Goal: Information Seeking & Learning: Learn about a topic

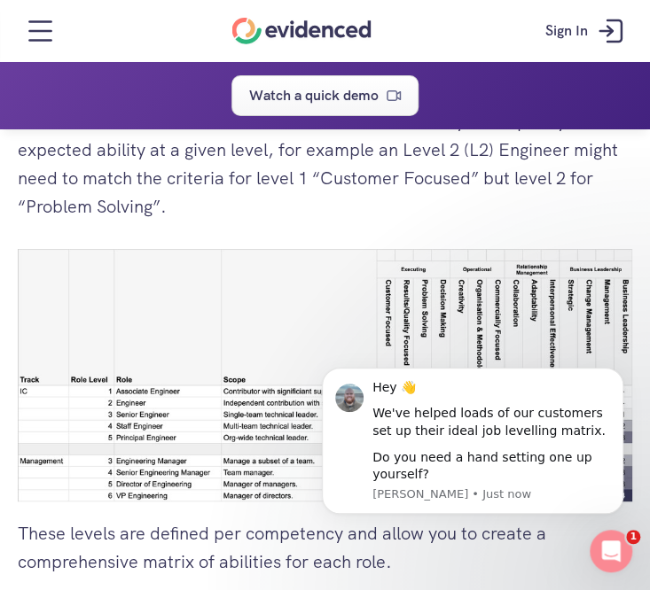
click at [393, 196] on p "To create the job leveling matrix , you combine these two items to create a tab…" at bounding box center [325, 150] width 614 height 142
click at [626, 187] on p "To create the job leveling matrix , you combine these two items to create a tab…" at bounding box center [325, 150] width 614 height 142
click at [274, 260] on img at bounding box center [325, 375] width 614 height 253
click at [615, 371] on icon "Dismiss notification" at bounding box center [618, 373] width 10 height 10
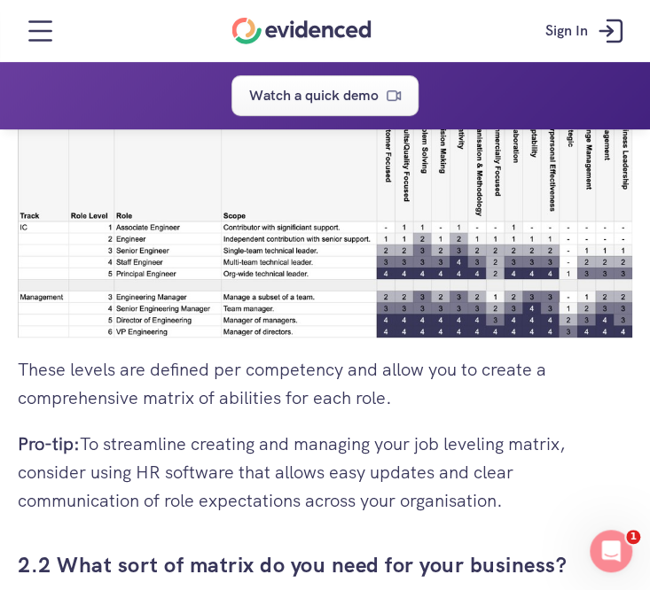
scroll to position [3899, 0]
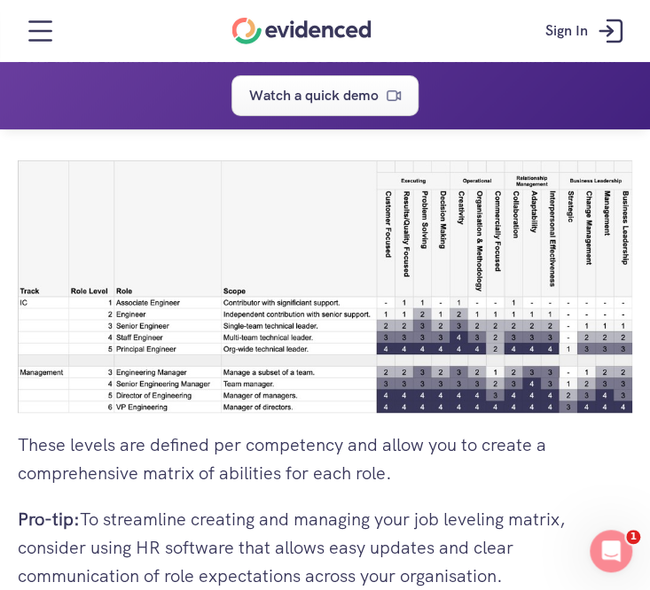
click at [602, 221] on img at bounding box center [325, 286] width 614 height 253
click at [603, 253] on img at bounding box center [325, 286] width 614 height 253
click at [606, 198] on img at bounding box center [325, 286] width 614 height 253
click at [609, 284] on img at bounding box center [325, 286] width 614 height 253
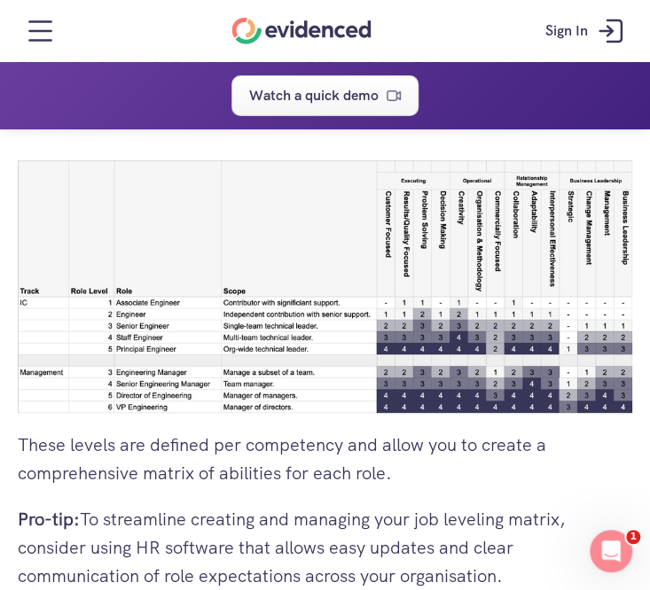
click at [603, 263] on img at bounding box center [325, 286] width 614 height 253
click at [626, 262] on img at bounding box center [325, 286] width 614 height 253
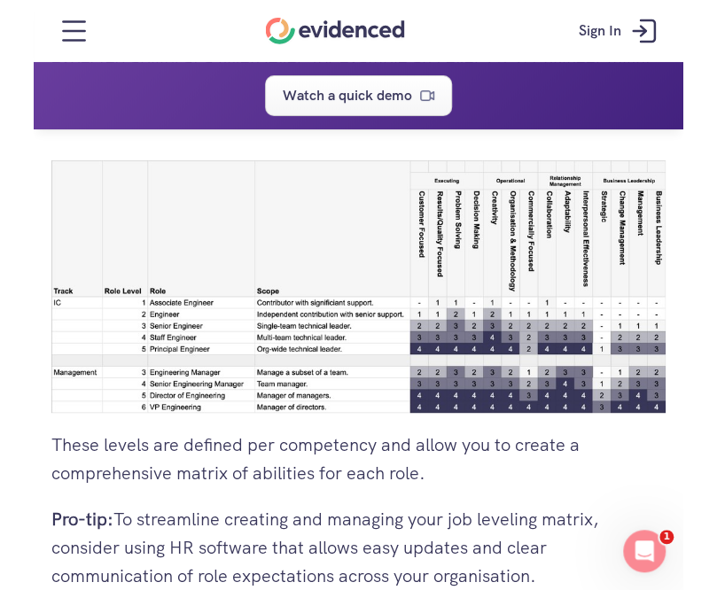
scroll to position [4149, 0]
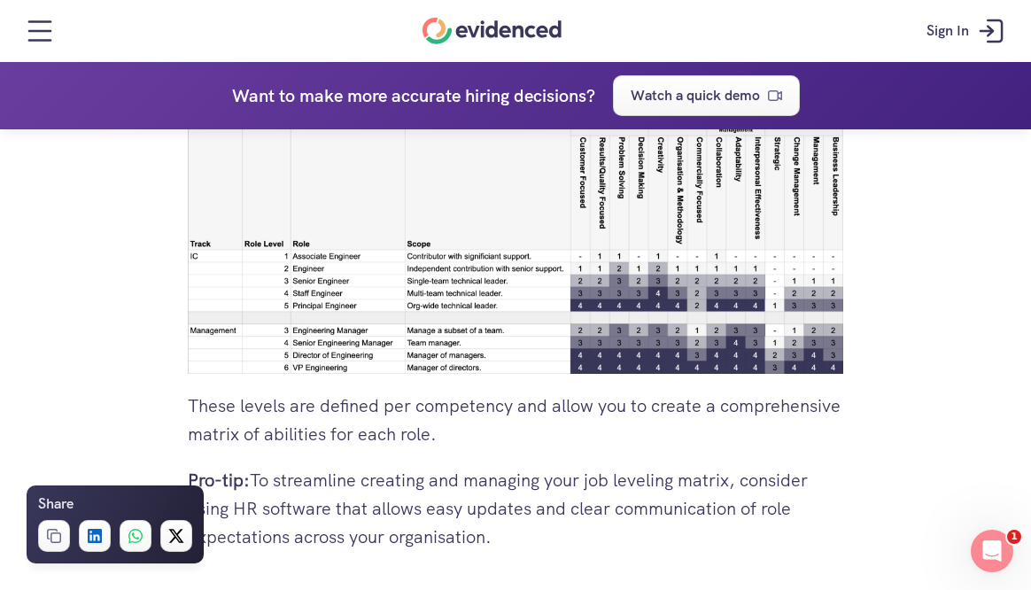
click at [349, 20] on div "Sign In" at bounding box center [516, 31] width 1014 height 27
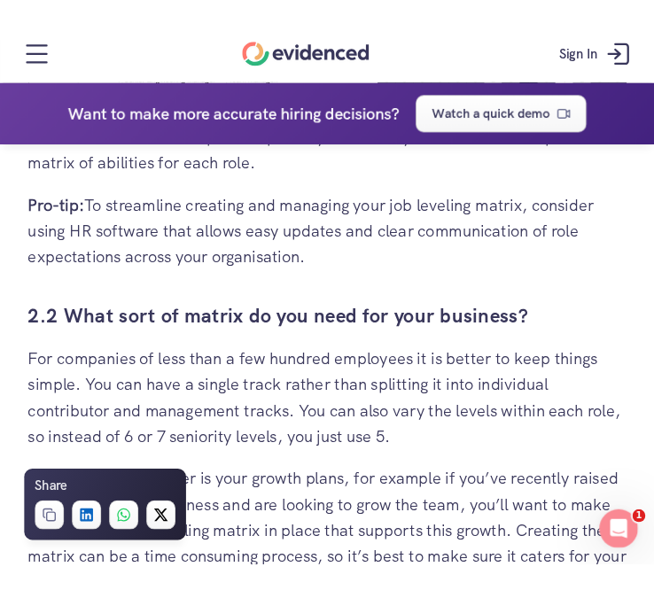
scroll to position [3901, 0]
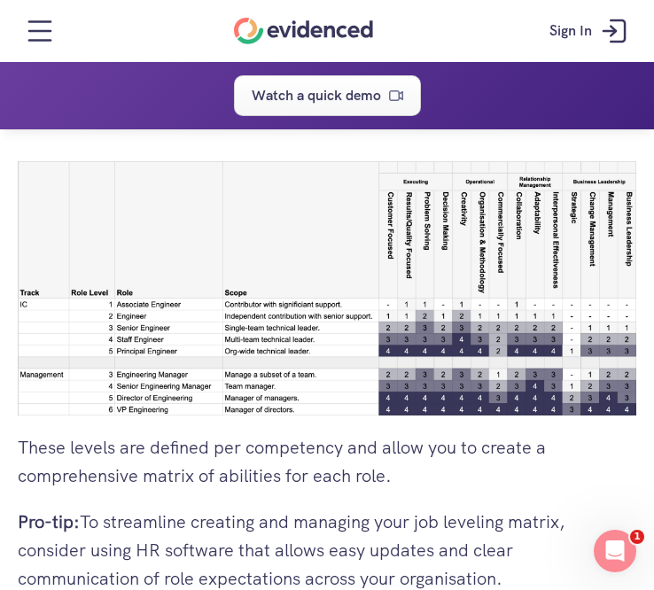
click at [362, 237] on img at bounding box center [327, 288] width 619 height 254
click at [425, 33] on div "Sign In" at bounding box center [327, 31] width 636 height 27
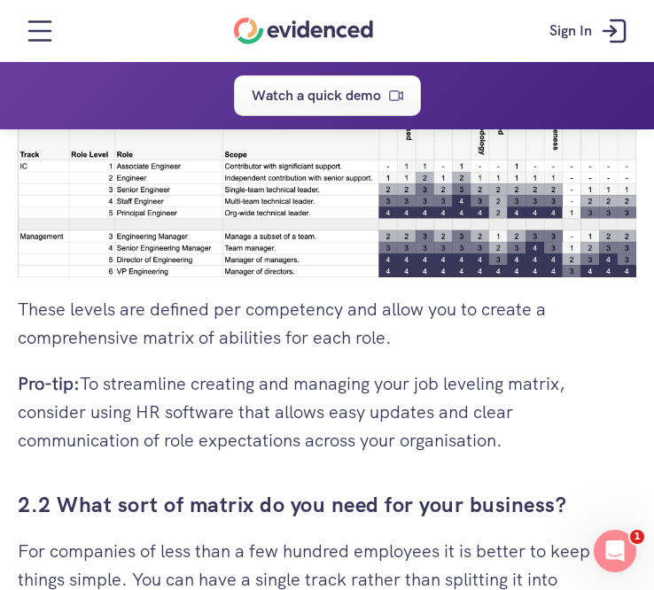
scroll to position [3989, 0]
